Goal: Transaction & Acquisition: Purchase product/service

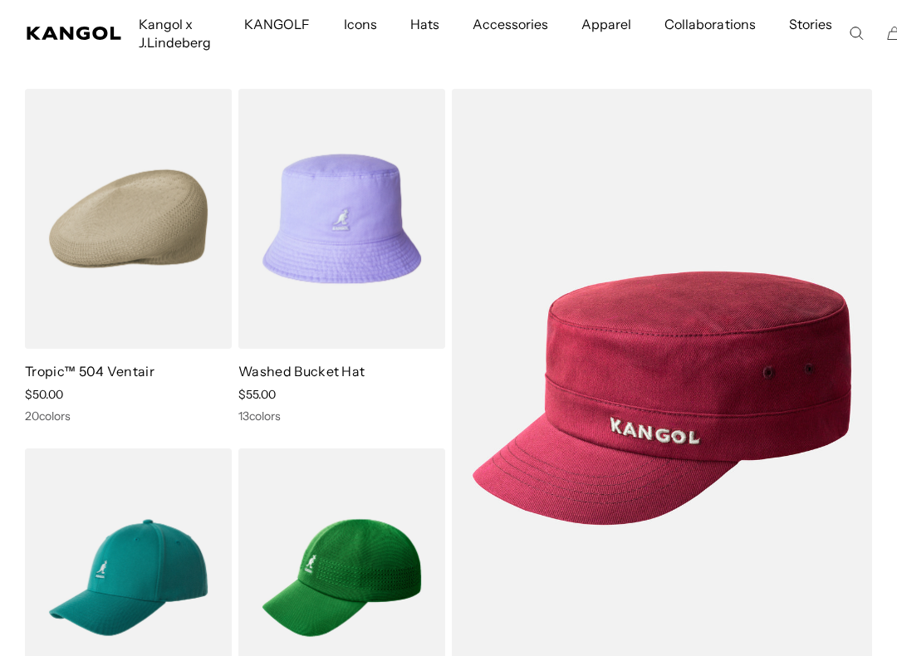
click at [513, 134] on div "Close dialog Enter your email to unlock 15% OFF your first order *Excludes sele…" at bounding box center [448, 328] width 897 height 656
click at [0, 0] on img at bounding box center [0, 0] width 0 height 0
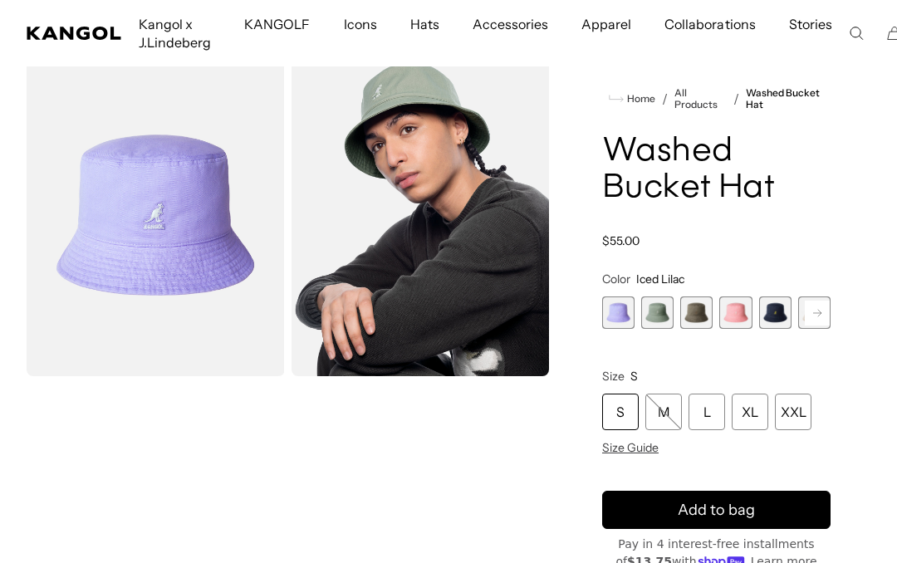
click at [657, 311] on span "2 of 13" at bounding box center [657, 313] width 32 height 32
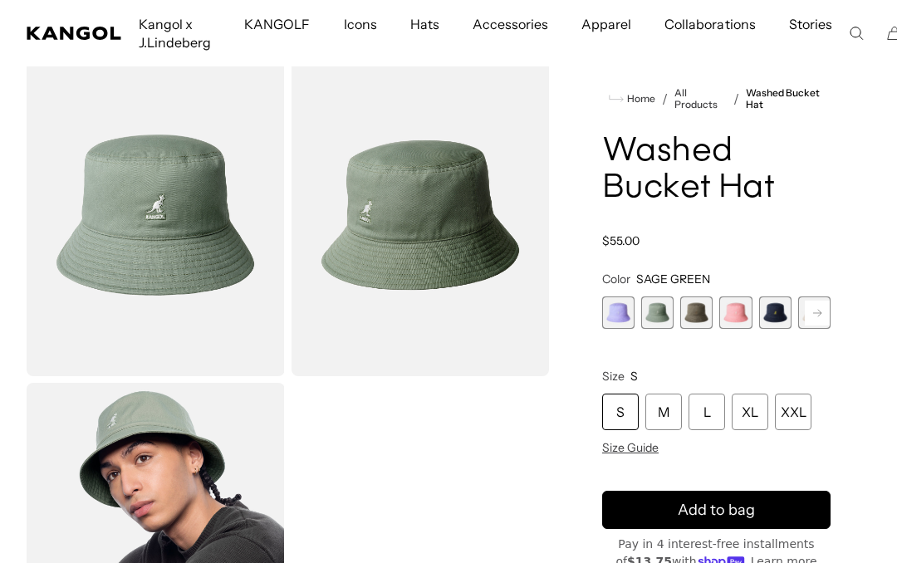
scroll to position [0, 342]
click at [695, 322] on span "3 of 13" at bounding box center [696, 313] width 32 height 32
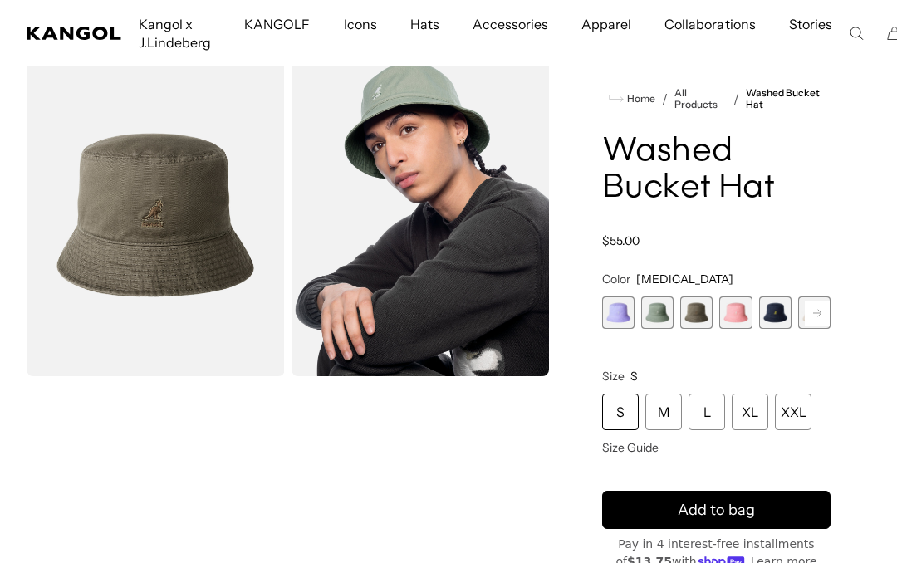
click at [739, 325] on span "4 of 13" at bounding box center [735, 313] width 32 height 32
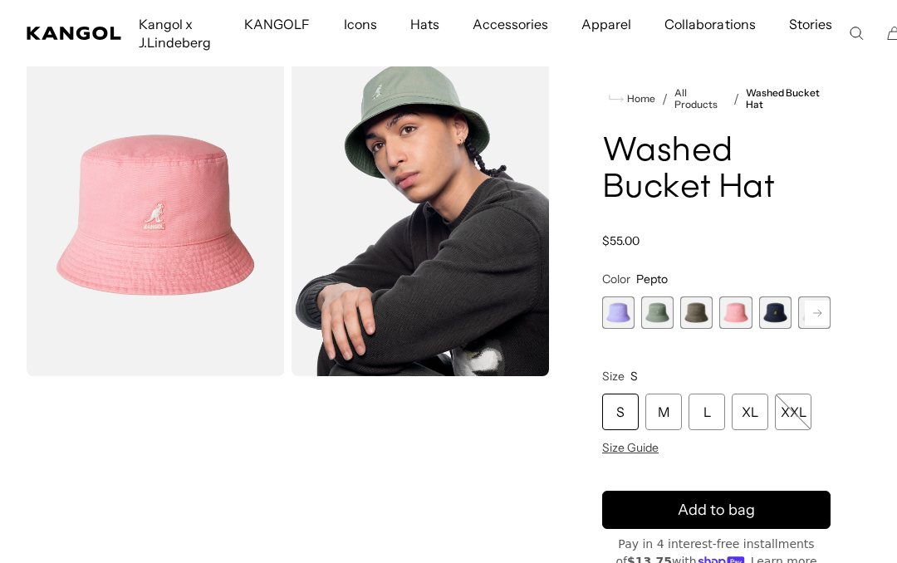
click at [786, 317] on span "5 of 13" at bounding box center [775, 313] width 32 height 32
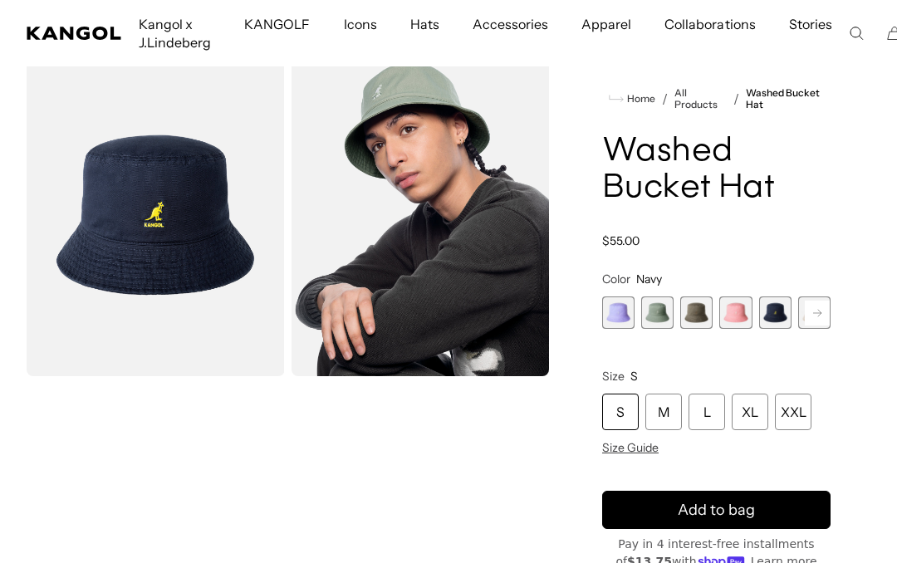
scroll to position [0, 342]
click at [750, 418] on div "XL" at bounding box center [750, 412] width 37 height 37
click at [754, 411] on div "XL" at bounding box center [750, 412] width 37 height 37
click at [762, 416] on div "XL" at bounding box center [750, 412] width 37 height 37
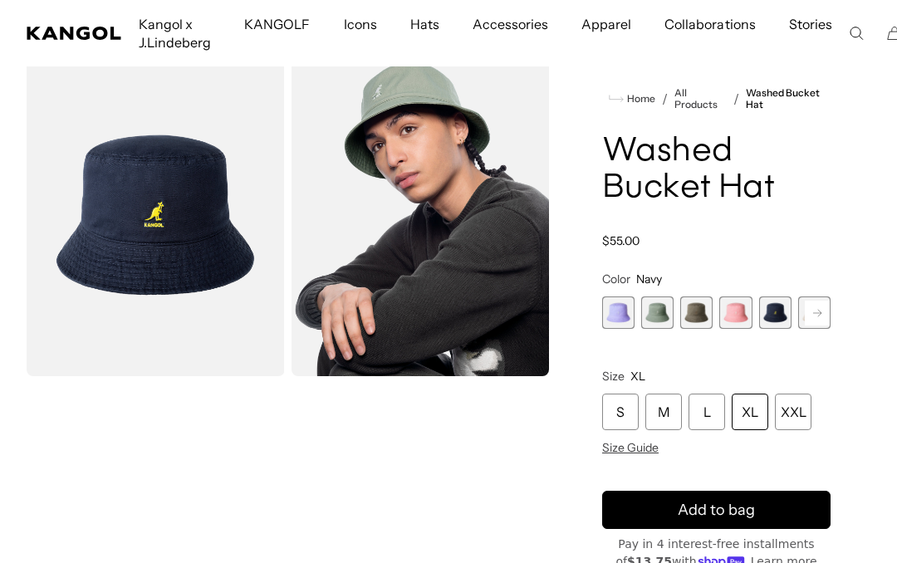
scroll to position [0, 0]
click at [763, 511] on button "Add to bag" at bounding box center [716, 510] width 228 height 38
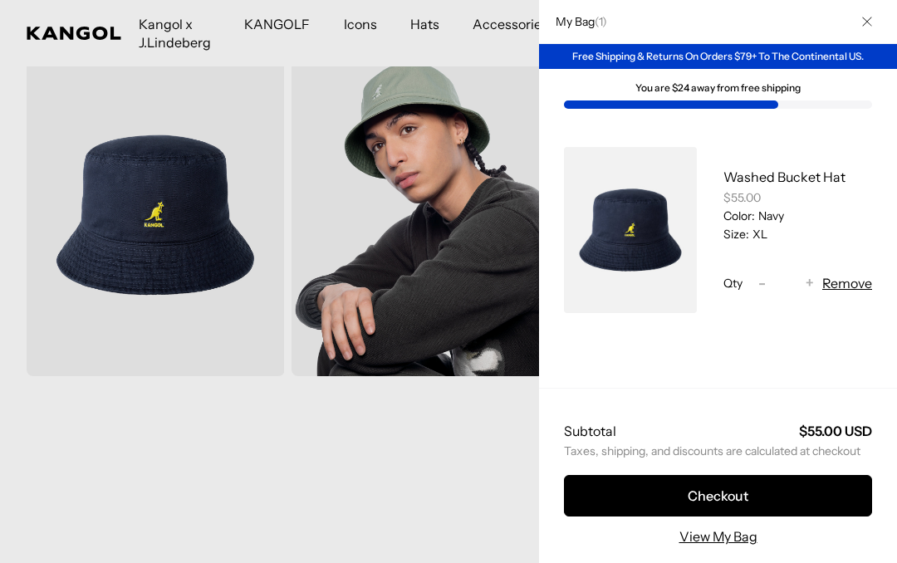
click at [488, 483] on div at bounding box center [448, 281] width 897 height 563
